Goal: Information Seeking & Learning: Check status

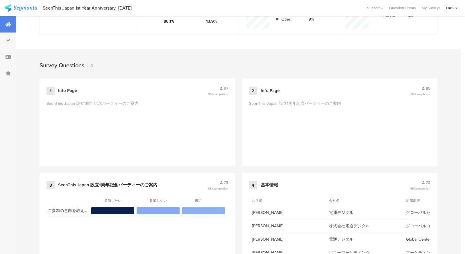
scroll to position [219, 0]
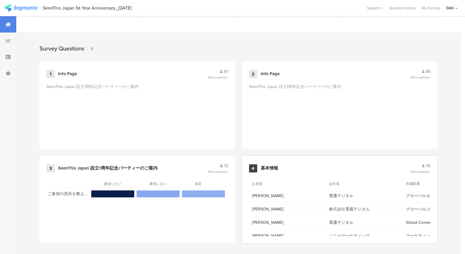
click at [251, 165] on div "4" at bounding box center [253, 169] width 8 height 8
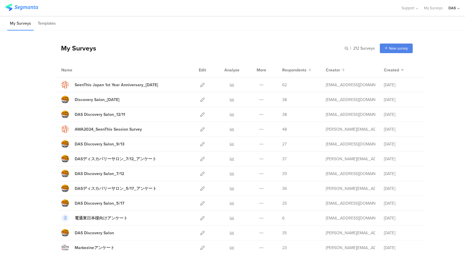
click at [151, 42] on div "My Surveys | 212 Surveys New survey Start from scratch Choose from templates" at bounding box center [234, 48] width 358 height 23
